Goal: Communication & Community: Answer question/provide support

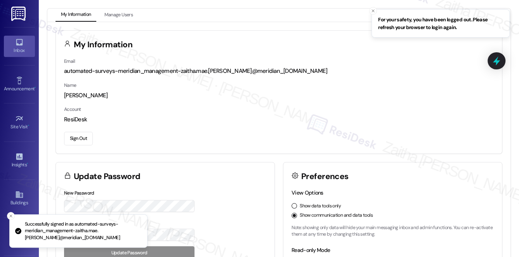
click at [14, 49] on div "Inbox" at bounding box center [19, 51] width 39 height 8
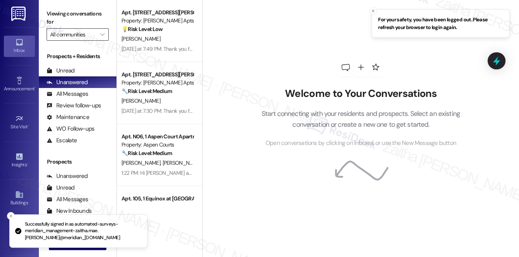
click at [82, 36] on input "All communities" at bounding box center [73, 34] width 46 height 12
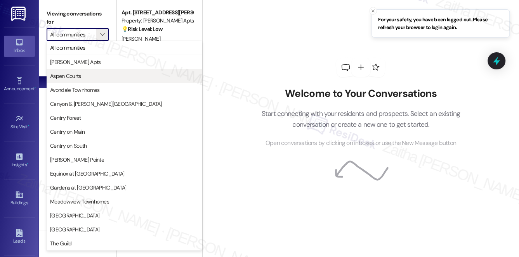
click at [88, 74] on span "Aspen Courts" at bounding box center [124, 76] width 148 height 8
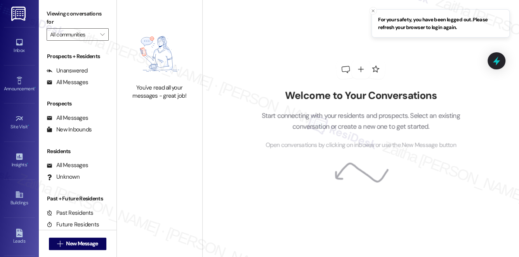
type input "Aspen Courts"
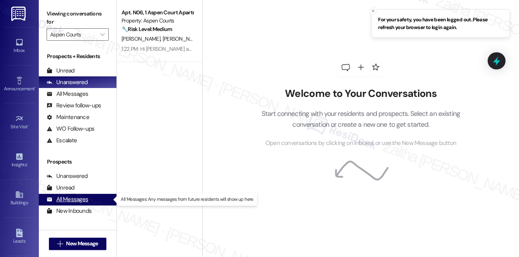
click at [73, 198] on div "All Messages" at bounding box center [68, 200] width 42 height 8
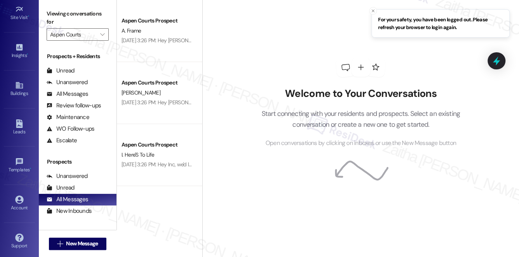
scroll to position [110, 0]
click at [14, 204] on div "Account" at bounding box center [19, 208] width 39 height 8
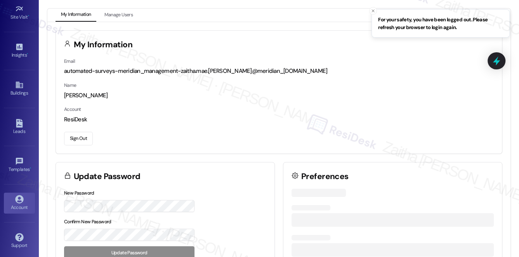
click at [76, 140] on button "Sign Out" at bounding box center [78, 139] width 29 height 14
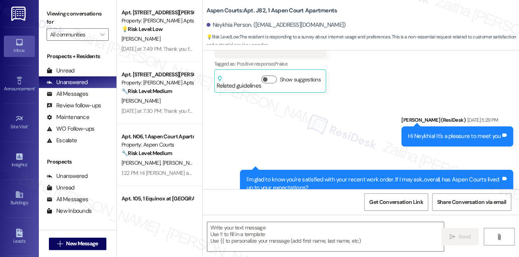
type textarea "Fetching suggested responses. Please feel free to read through the conversation…"
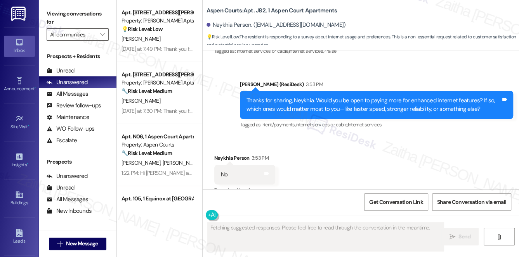
scroll to position [2738, 0]
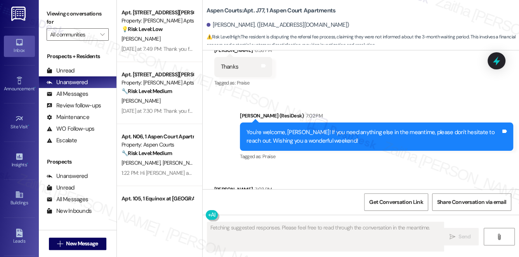
scroll to position [1471, 0]
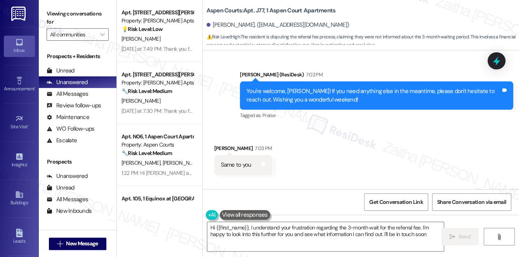
type textarea "Hi {{first_name}}, I understand your frustration regarding the 3-month wait for…"
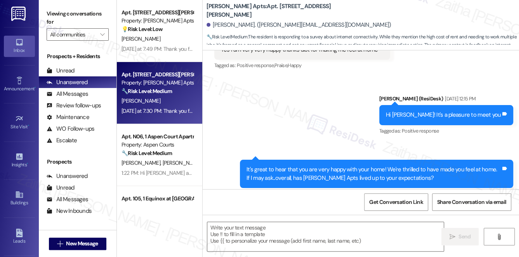
type textarea "Fetching suggested responses. Please feel free to read through the conversation…"
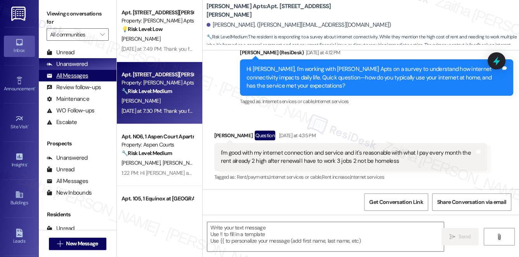
scroll to position [35, 0]
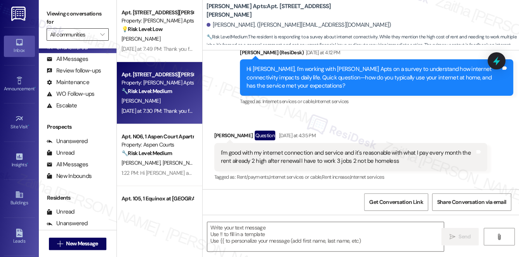
click at [88, 35] on input "All communities" at bounding box center [73, 34] width 46 height 12
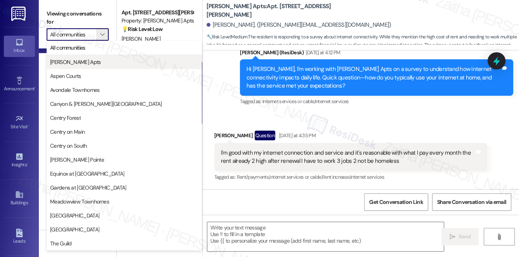
click at [76, 61] on span "Ashberry Apts" at bounding box center [75, 62] width 50 height 8
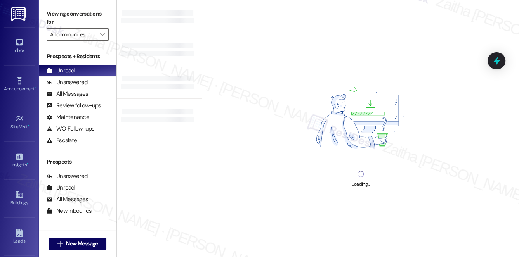
type input "Ashberry Apts"
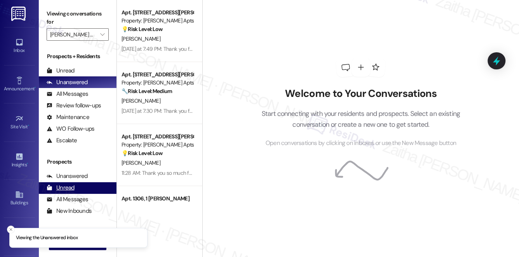
click at [75, 190] on div "Unread (0)" at bounding box center [78, 188] width 78 height 12
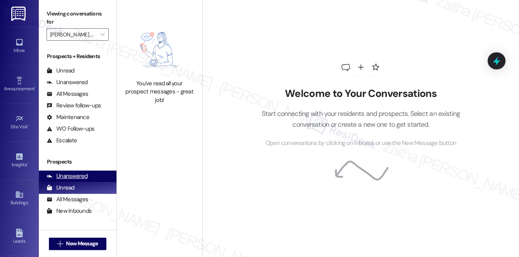
click at [85, 176] on div "Unanswered" at bounding box center [67, 176] width 41 height 8
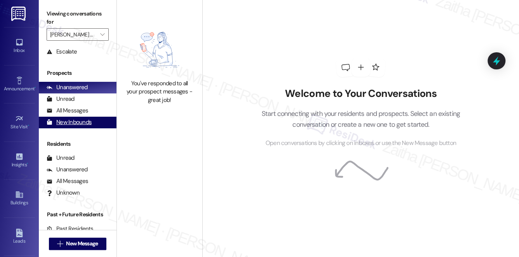
scroll to position [92, 0]
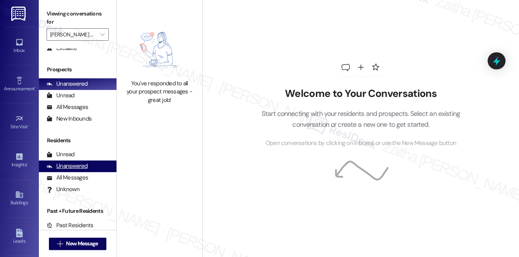
click at [80, 166] on div "Unanswered" at bounding box center [67, 166] width 41 height 8
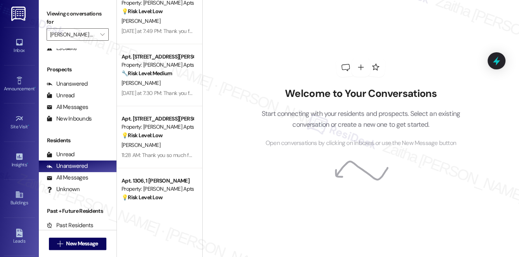
scroll to position [0, 0]
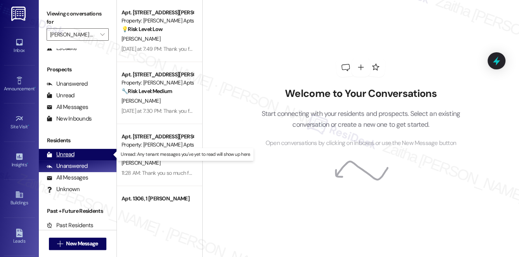
click at [78, 156] on div "Unread (0)" at bounding box center [78, 155] width 78 height 12
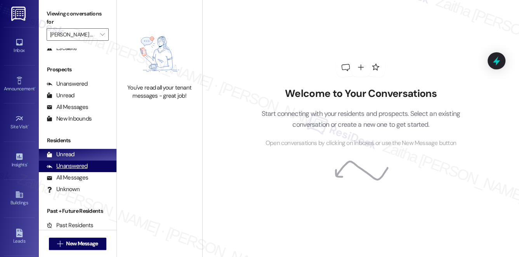
click at [84, 167] on div "Unanswered" at bounding box center [67, 166] width 41 height 8
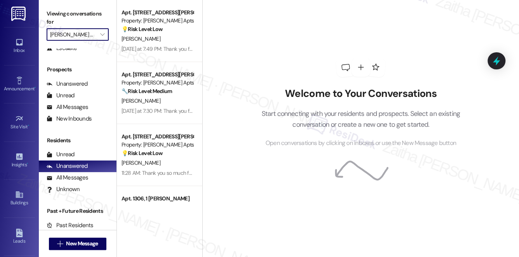
click at [84, 32] on input "Ashberry Apts" at bounding box center [73, 34] width 46 height 12
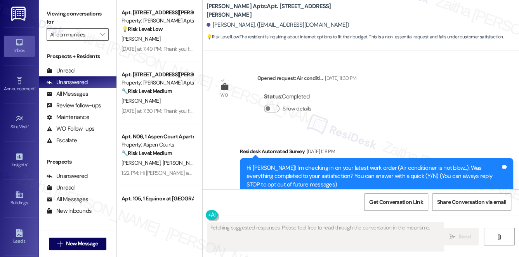
scroll to position [10450, 0]
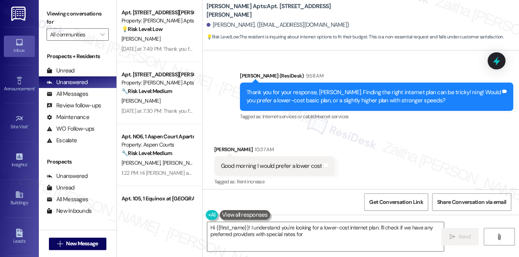
type textarea "Hi {{first_name}}! I understand you're looking for a lower-cost internet plan. …"
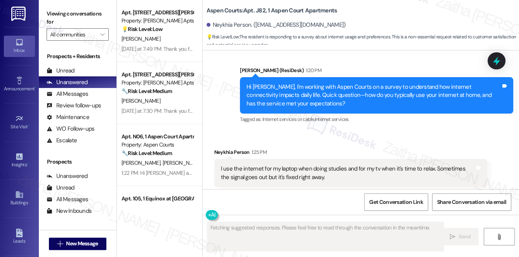
scroll to position [2738, 0]
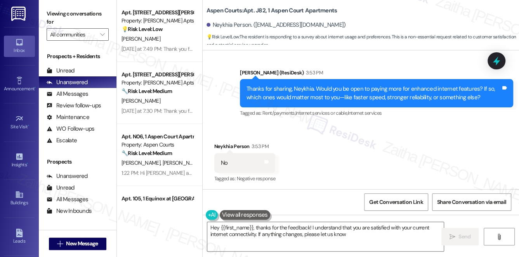
type textarea "Hey {{first_name}}, thanks for the feedback! I understand that you are satisfie…"
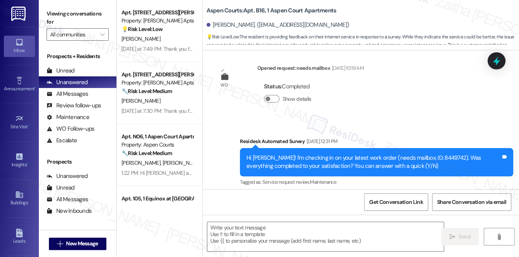
type textarea "Fetching suggested responses. Please feel free to read through the conversation…"
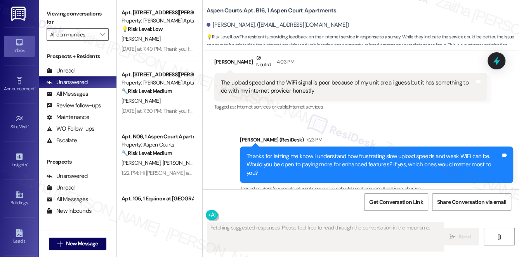
scroll to position [2333, 0]
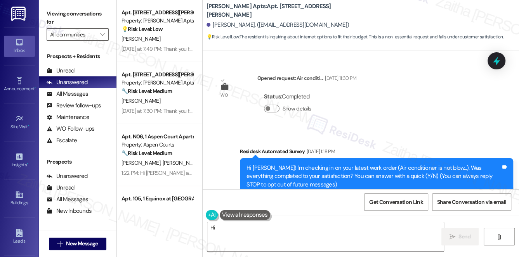
scroll to position [10450, 0]
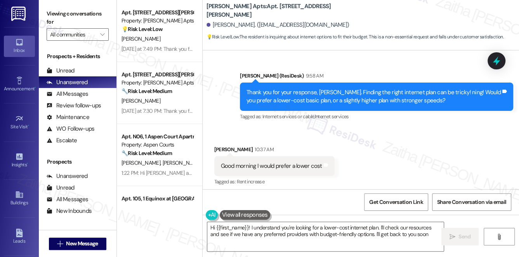
type textarea "Hi {{first_name}}! I understand you're looking for a lower-cost internet plan. …"
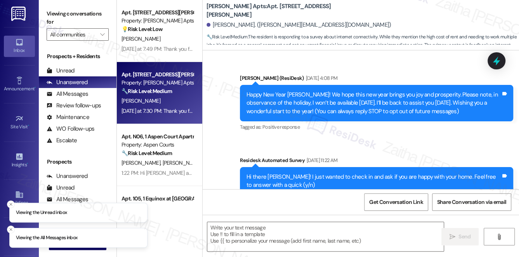
scroll to position [3547, 0]
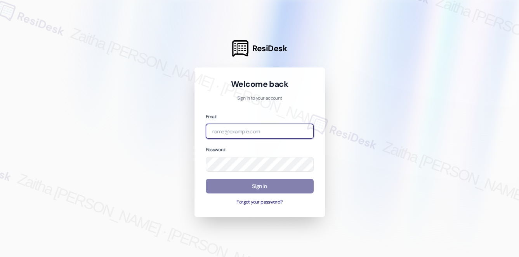
click at [244, 134] on input "email" at bounding box center [260, 131] width 108 height 15
type input "automated-surveys-meridian_management-zaitha.mae.[PERSON_NAME]@meridian_[DOMAIN…"
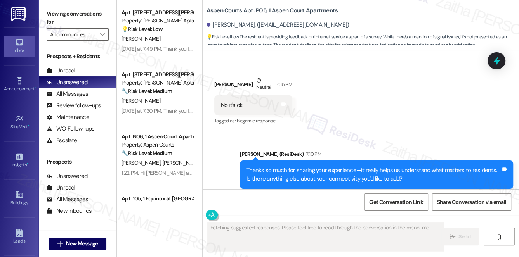
scroll to position [1075, 0]
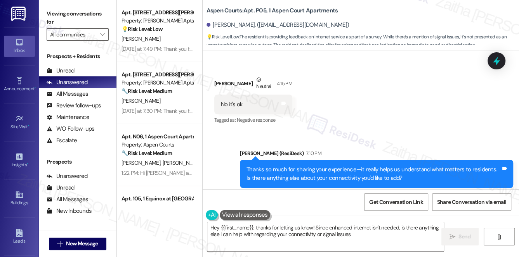
type textarea "Hey {{first_name}}, thanks for letting us know! Since enhanced internet isn't n…"
